Goal: Navigation & Orientation: Understand site structure

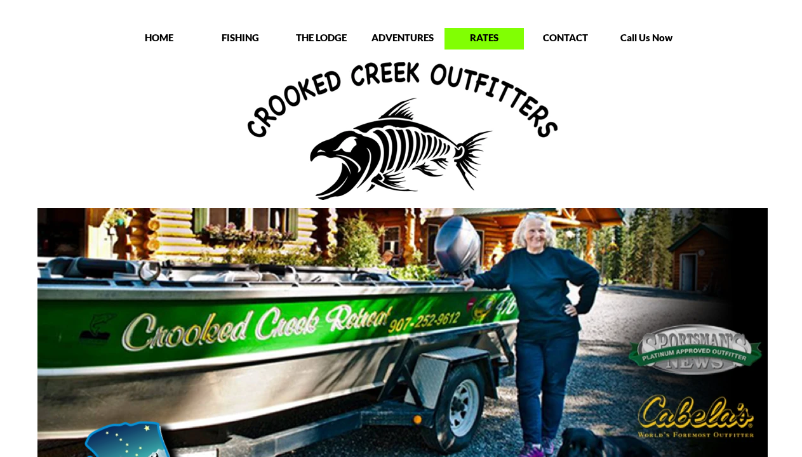
click at [484, 40] on p "RATES" at bounding box center [483, 37] width 79 height 13
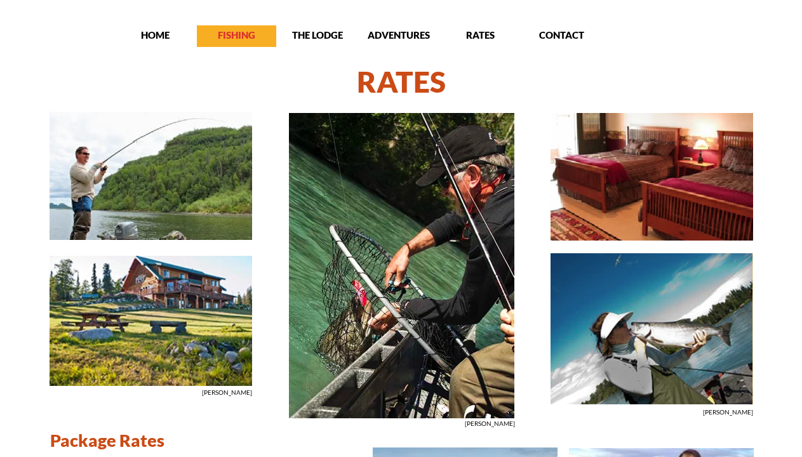
click at [230, 33] on p "FISHING" at bounding box center [236, 35] width 79 height 13
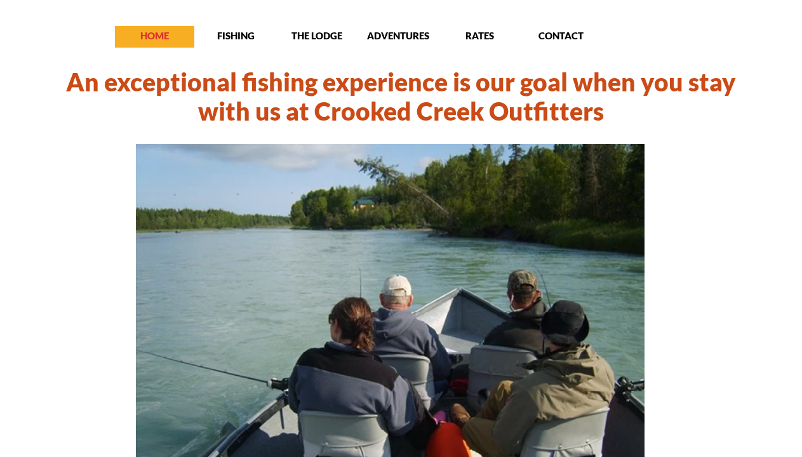
click at [150, 34] on p "HOME" at bounding box center [154, 35] width 79 height 13
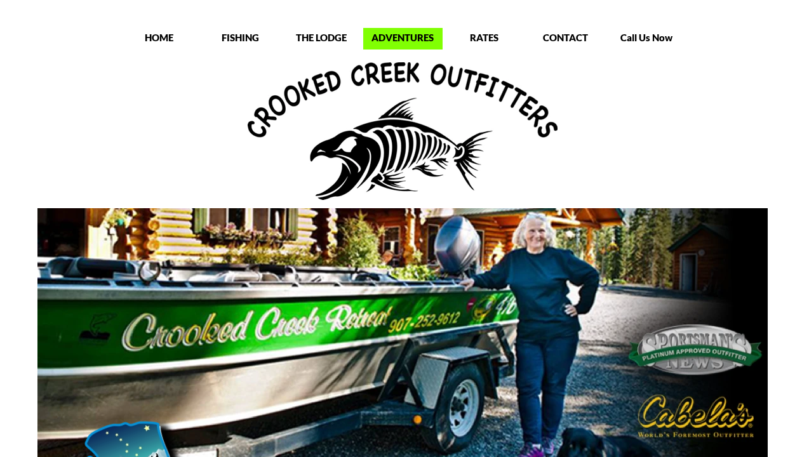
click at [403, 39] on p "ADVENTURES" at bounding box center [402, 37] width 79 height 13
